Goal: Task Accomplishment & Management: Use online tool/utility

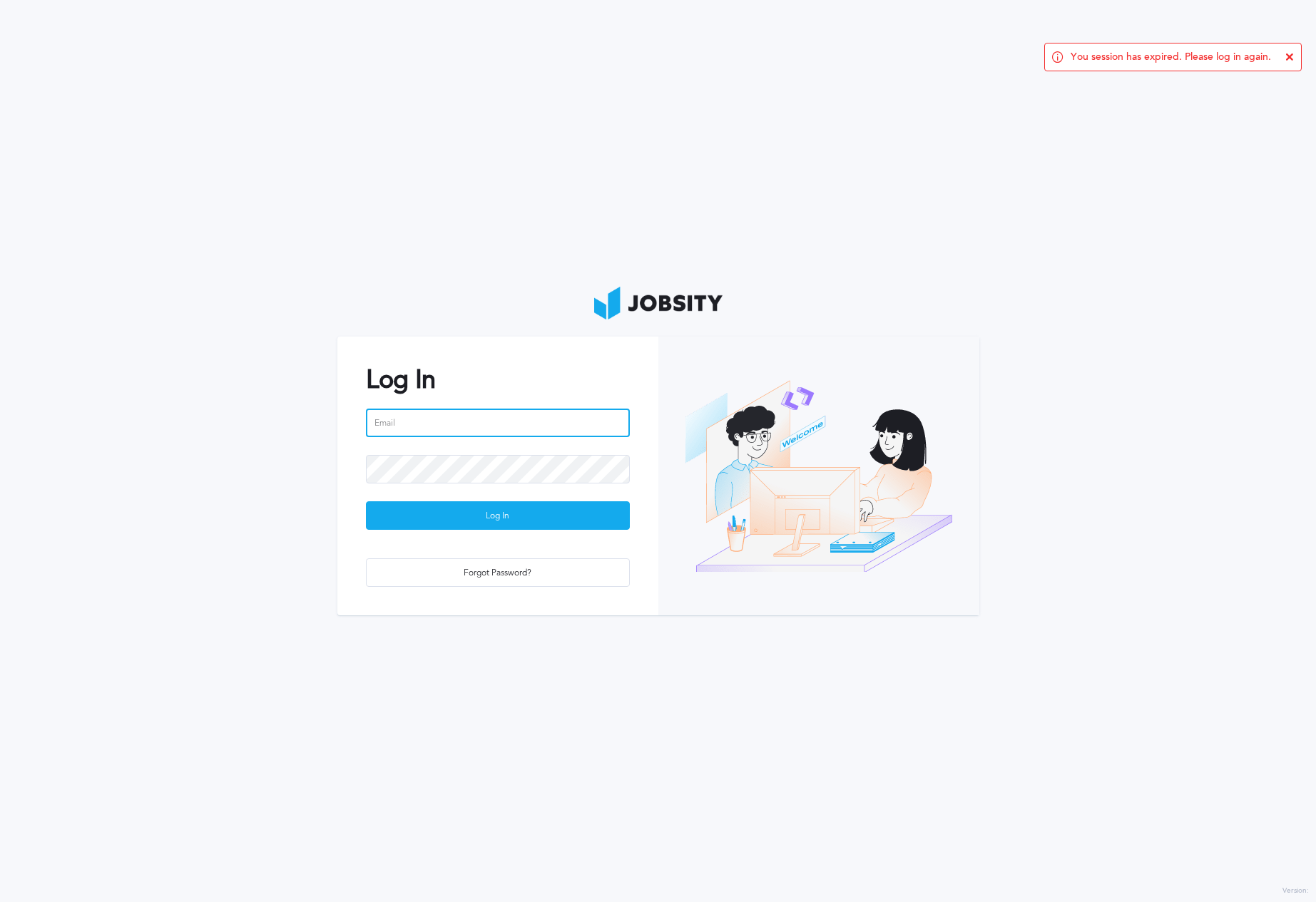
type input "[PERSON_NAME][EMAIL_ADDRESS][PERSON_NAME][DOMAIN_NAME]"
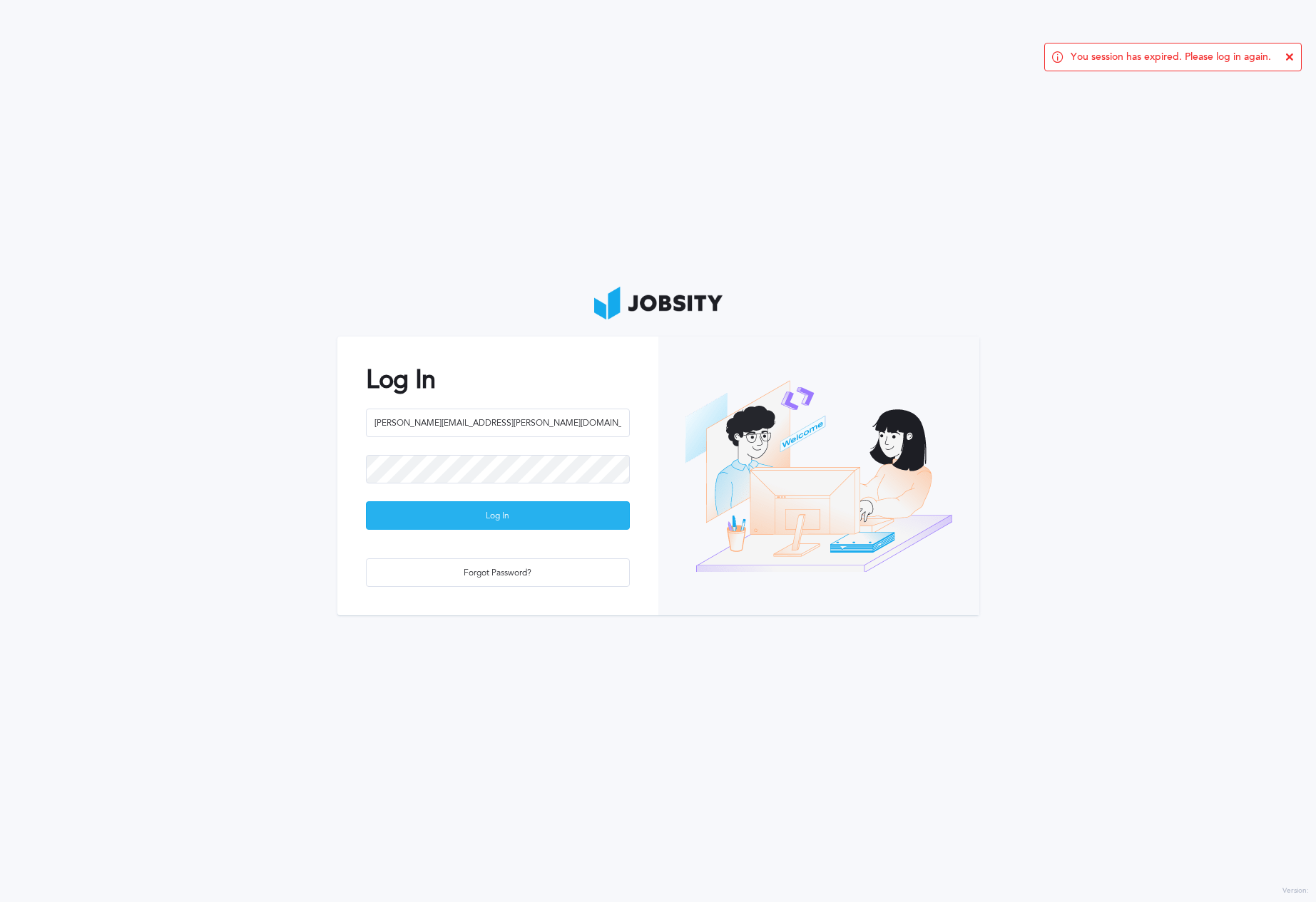
click at [509, 519] on div "Log In" at bounding box center [497, 516] width 263 height 28
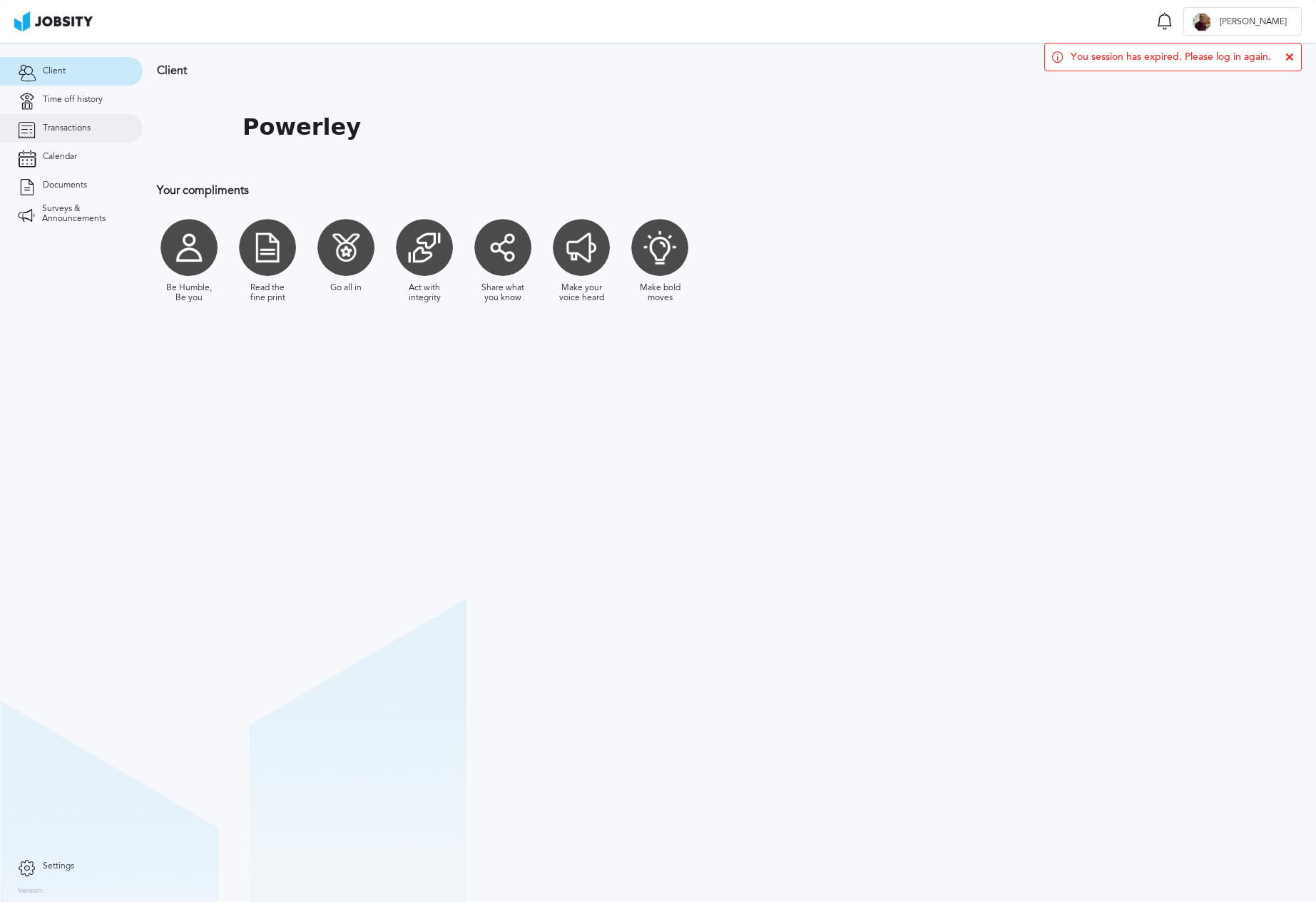
click at [104, 141] on link "Transactions" at bounding box center [71, 129] width 143 height 28
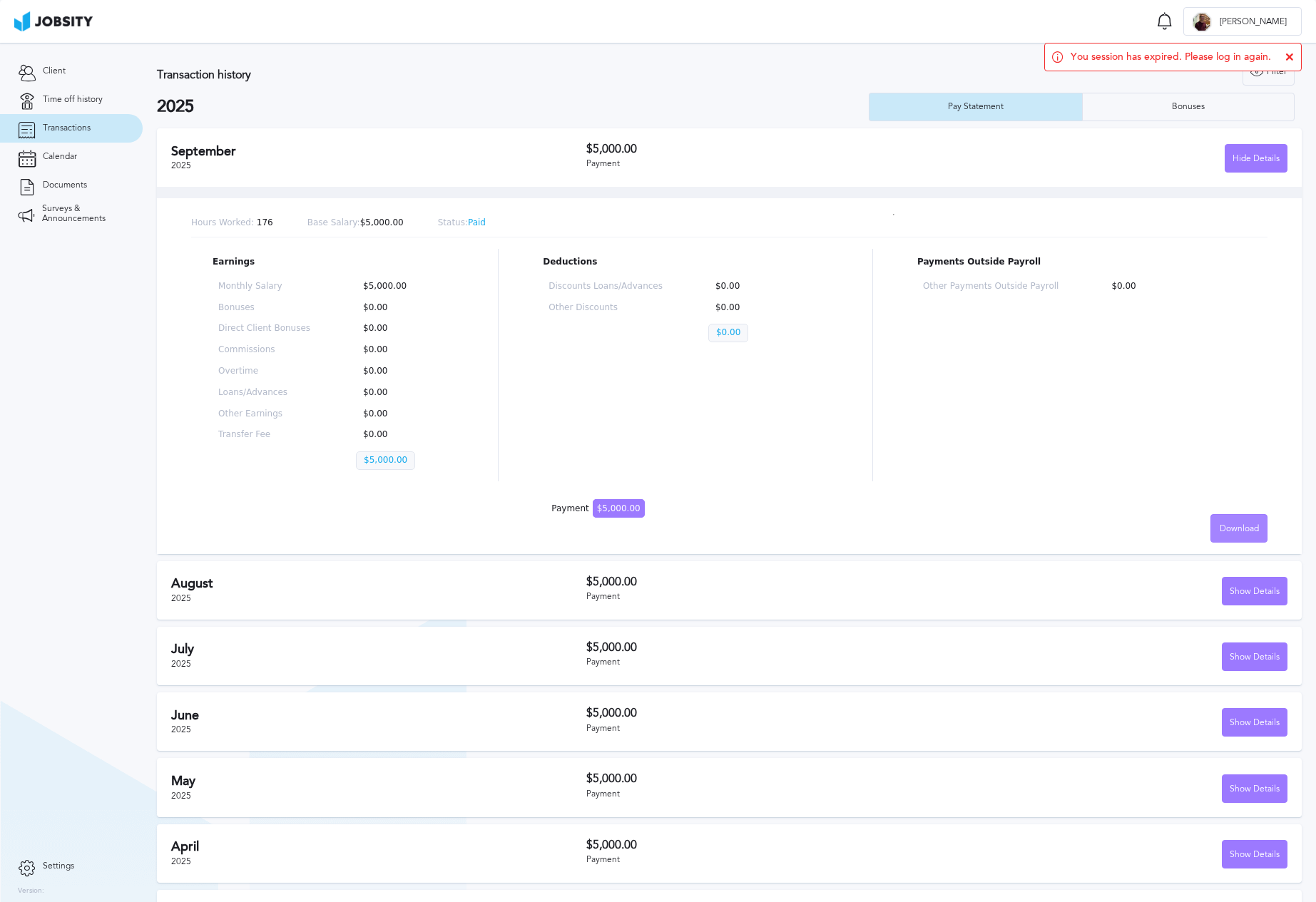
click at [1231, 528] on span "Download" at bounding box center [1238, 529] width 39 height 10
click at [1229, 526] on li "English" at bounding box center [1227, 528] width 57 height 28
